Goal: Task Accomplishment & Management: Complete application form

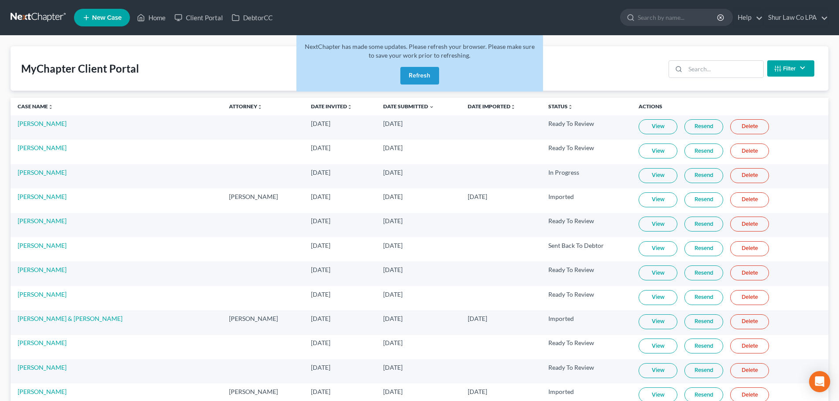
click at [41, 18] on link at bounding box center [39, 18] width 56 height 16
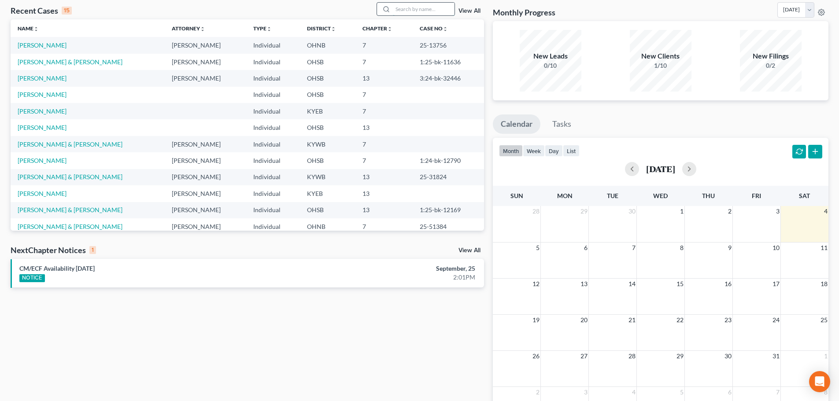
click at [405, 11] on input "search" at bounding box center [424, 9] width 62 height 13
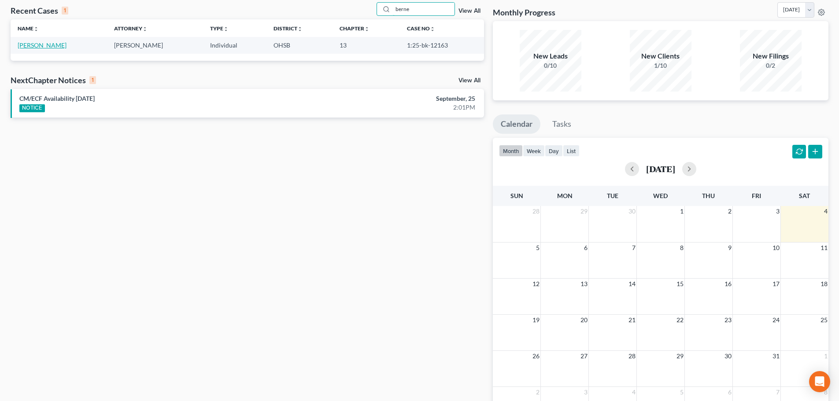
type input "berne"
click at [51, 46] on link "Bernecker, Jacob" at bounding box center [42, 44] width 49 height 7
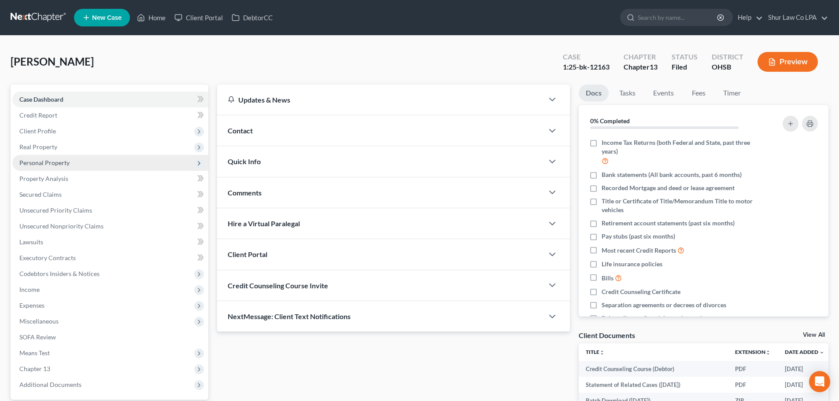
click at [59, 163] on span "Personal Property" at bounding box center [44, 162] width 50 height 7
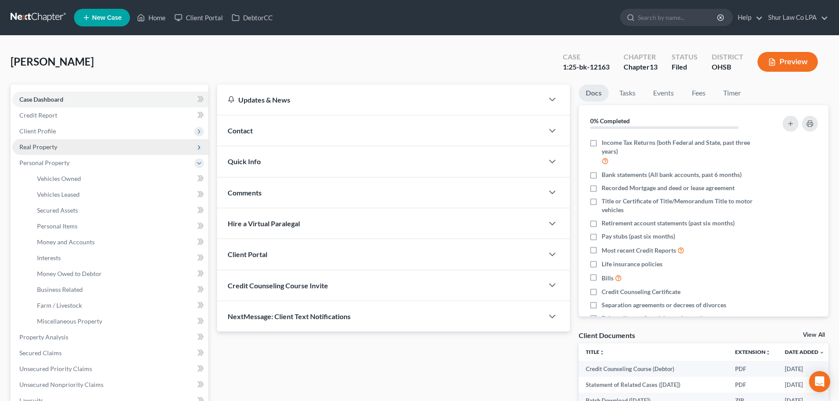
click at [54, 143] on span "Real Property" at bounding box center [38, 146] width 38 height 7
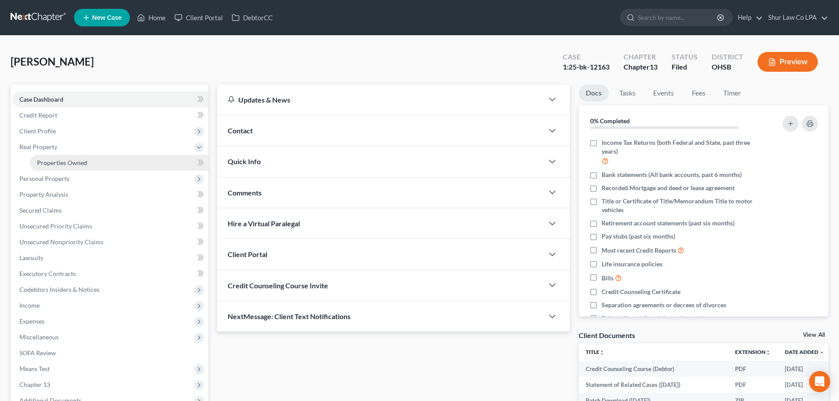
click at [90, 161] on link "Properties Owned" at bounding box center [119, 163] width 178 height 16
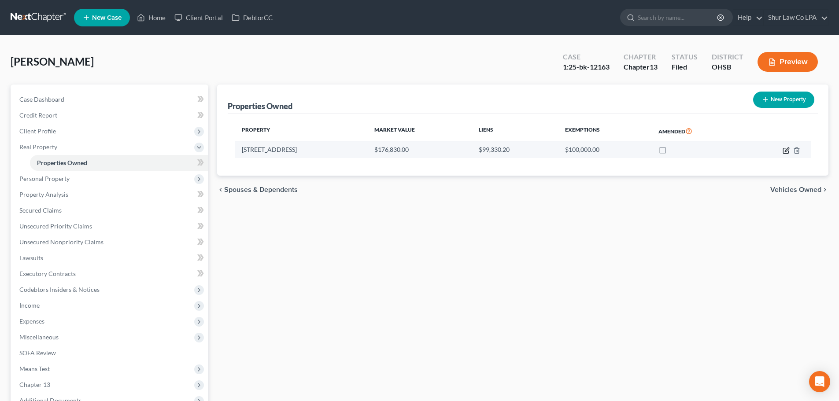
click at [786, 152] on icon "button" at bounding box center [785, 150] width 7 height 7
select select "36"
select select "0"
select select "36"
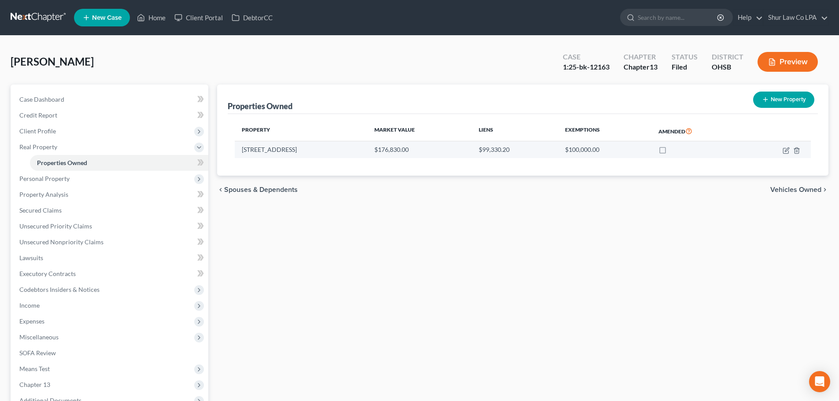
select select "0"
select select "4"
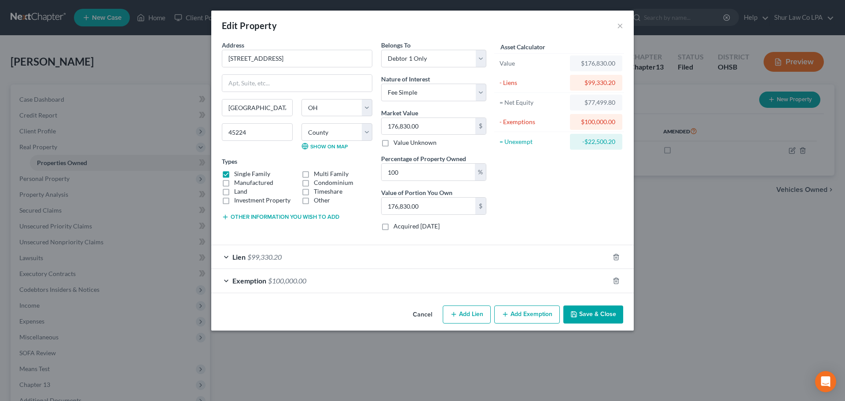
click at [297, 258] on div "Lien $99,330.20" at bounding box center [410, 256] width 398 height 23
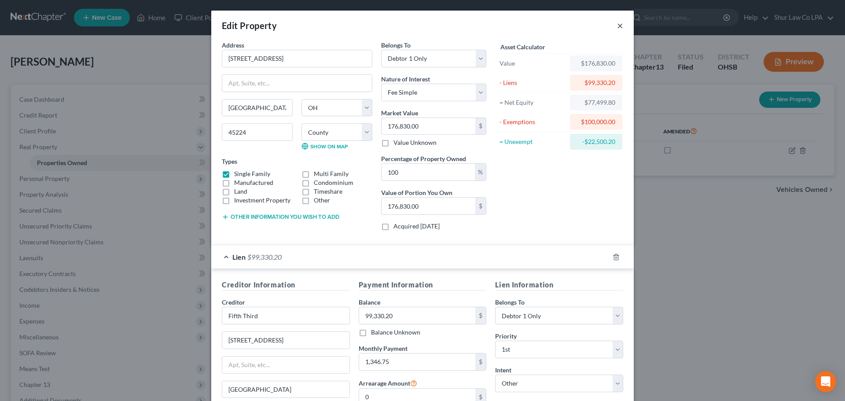
click at [618, 28] on button "×" at bounding box center [620, 25] width 6 height 11
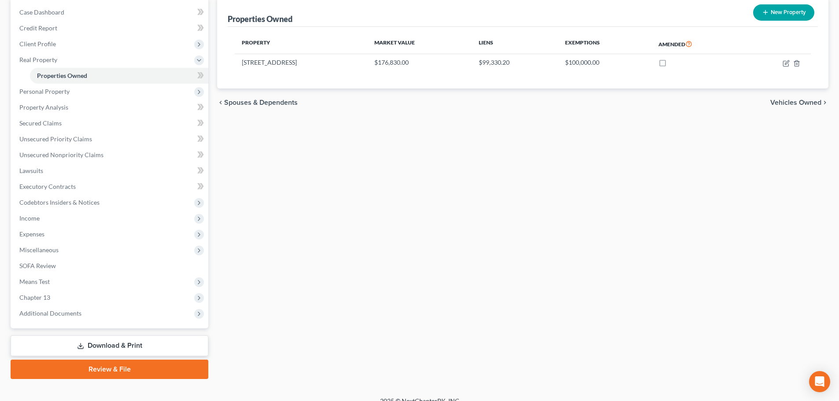
scroll to position [88, 0]
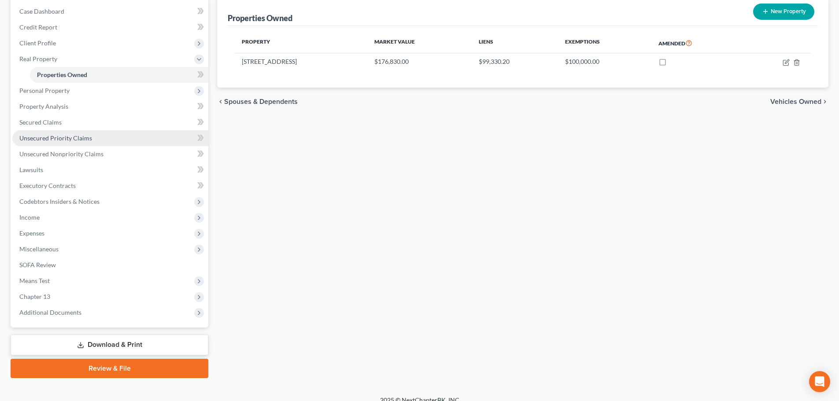
click at [52, 137] on span "Unsecured Priority Claims" at bounding box center [55, 137] width 73 height 7
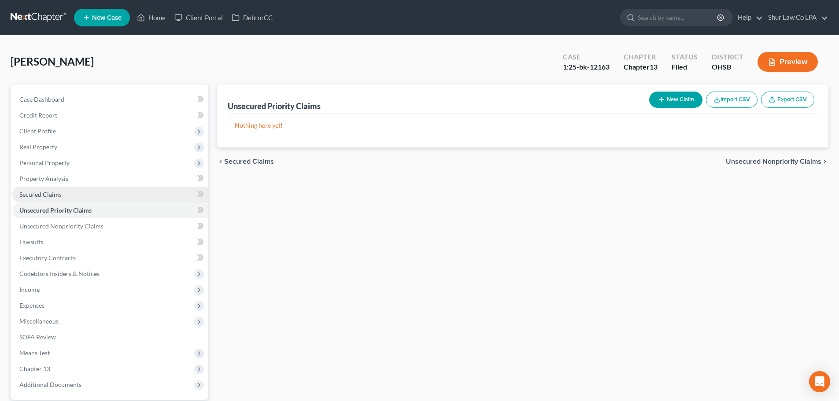
click at [45, 195] on span "Secured Claims" at bounding box center [40, 194] width 42 height 7
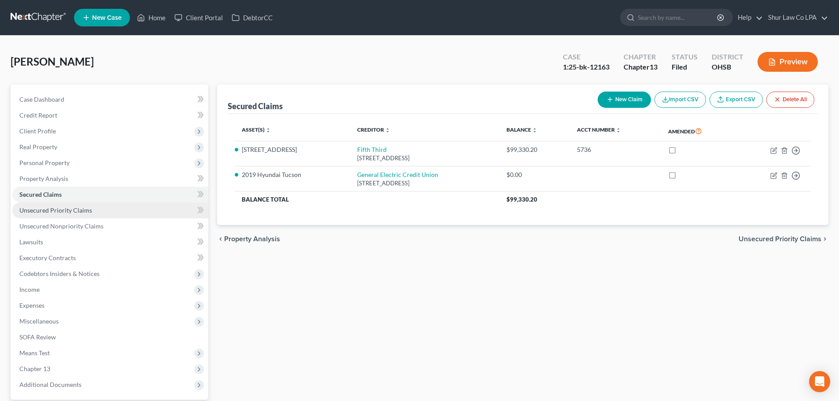
click at [69, 206] on link "Unsecured Priority Claims" at bounding box center [110, 211] width 196 height 16
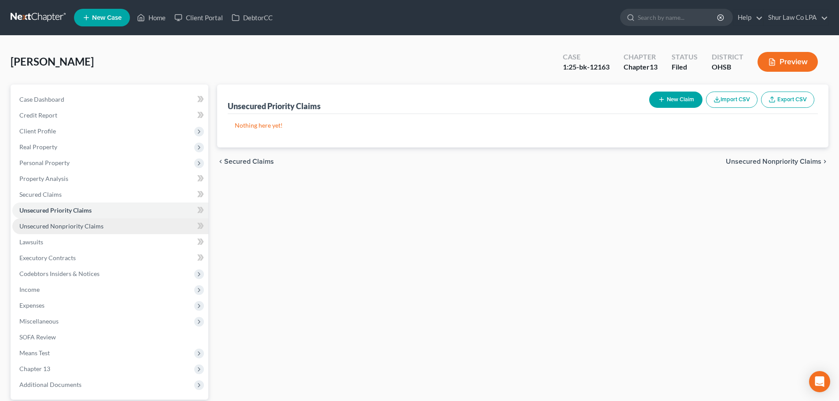
click at [68, 226] on span "Unsecured Nonpriority Claims" at bounding box center [61, 225] width 84 height 7
